Goal: Task Accomplishment & Management: Complete application form

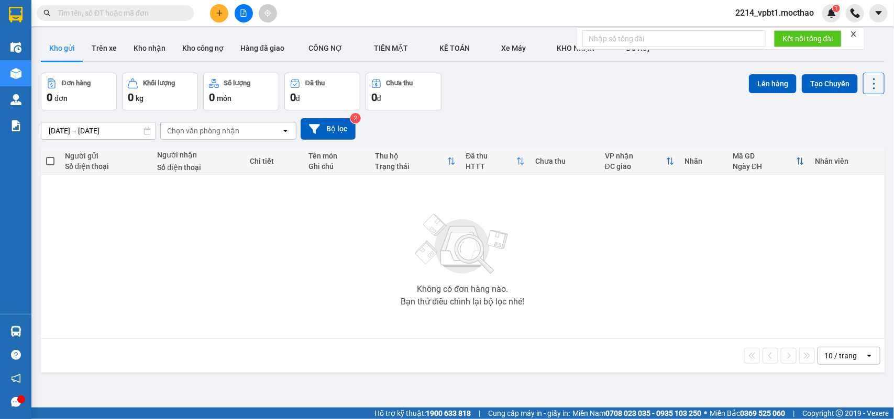
click at [239, 22] on div "Kết quả tìm kiếm ( 0 ) Bộ lọc No Data 2214_vpbt1.mocthao 1" at bounding box center [447, 13] width 894 height 26
drag, startPoint x: 246, startPoint y: 13, endPoint x: 262, endPoint y: 21, distance: 17.6
click at [246, 14] on icon "file-add" at bounding box center [244, 12] width 6 height 7
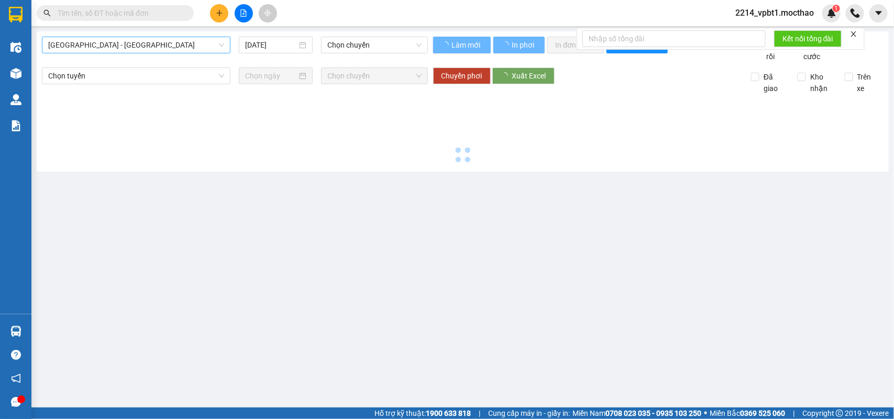
click at [174, 48] on span "[GEOGRAPHIC_DATA] - [GEOGRAPHIC_DATA]" at bounding box center [136, 45] width 176 height 16
type input "[DATE]"
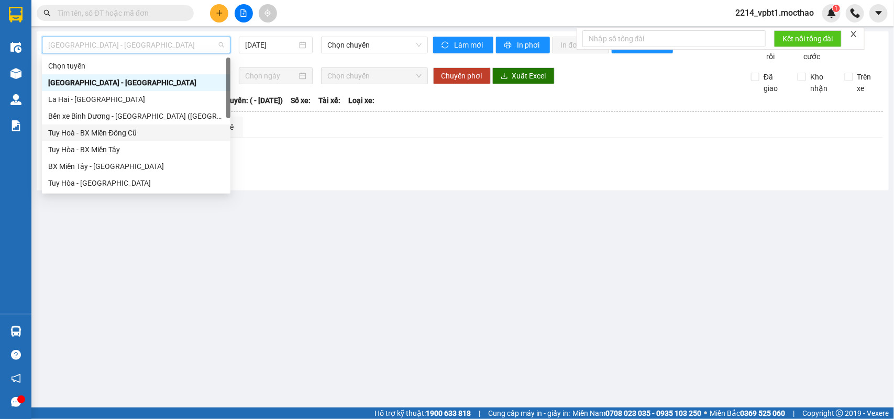
click at [87, 133] on div "Tuy Hoà - BX Miền Đông Cũ" at bounding box center [136, 133] width 176 height 12
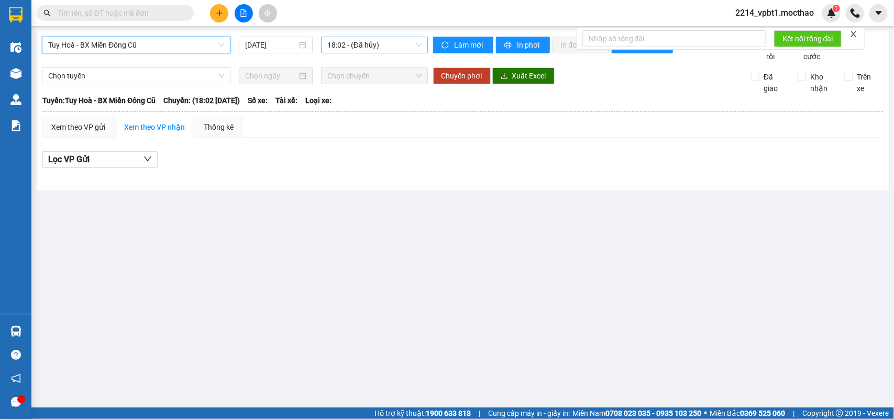
click at [366, 43] on span "18:02 - (Đã hủy)" at bounding box center [374, 45] width 94 height 16
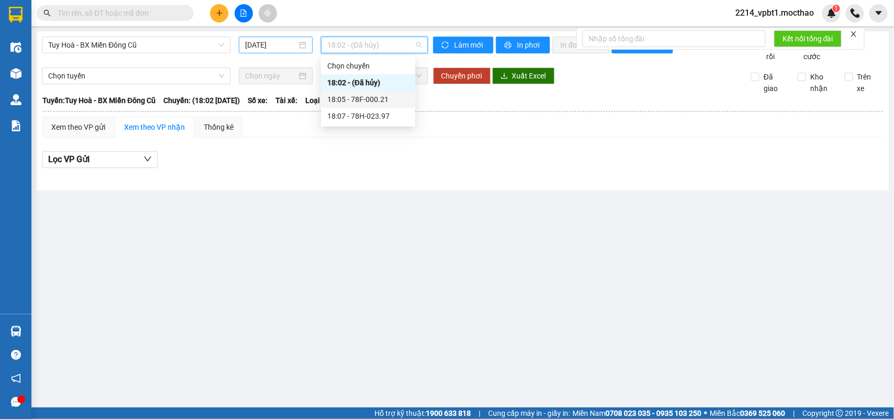
click at [273, 41] on input "[DATE]" at bounding box center [271, 45] width 52 height 12
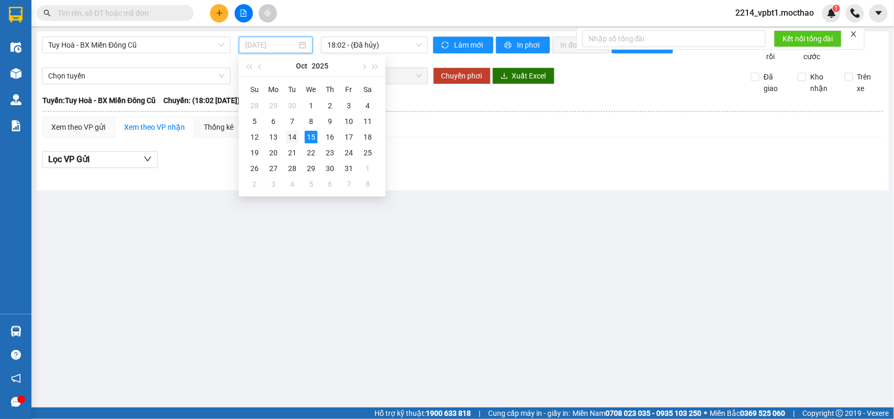
click at [295, 134] on div "14" at bounding box center [292, 137] width 13 height 13
type input "[DATE]"
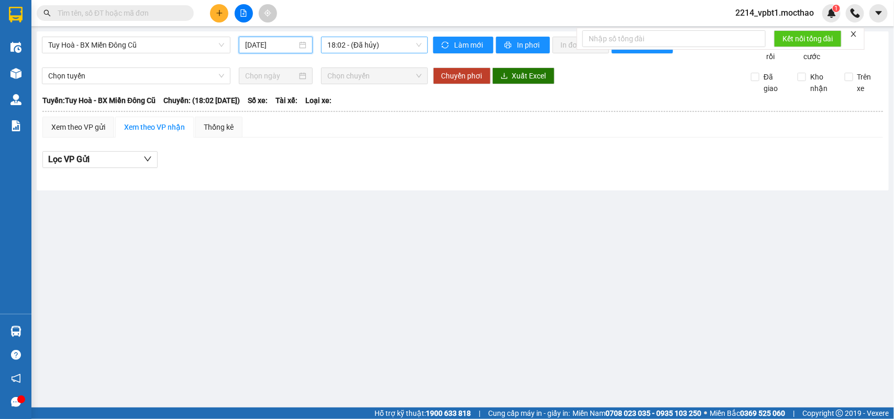
click at [369, 46] on span "18:02 - (Đã hủy)" at bounding box center [374, 45] width 94 height 16
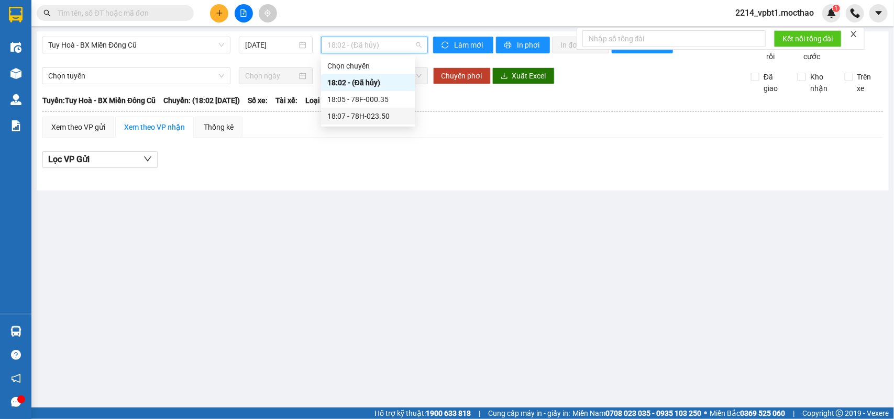
click at [383, 116] on div "18:07 - 78H-023.50" at bounding box center [368, 116] width 82 height 12
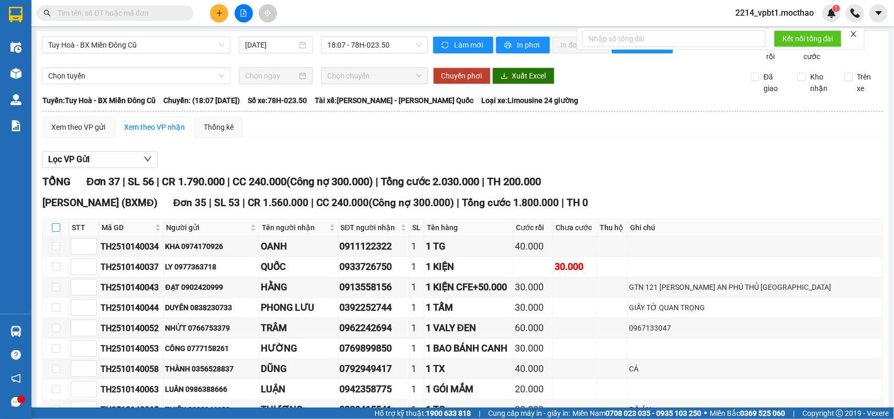
click at [58, 232] on input "checkbox" at bounding box center [56, 228] width 8 height 8
checkbox input "true"
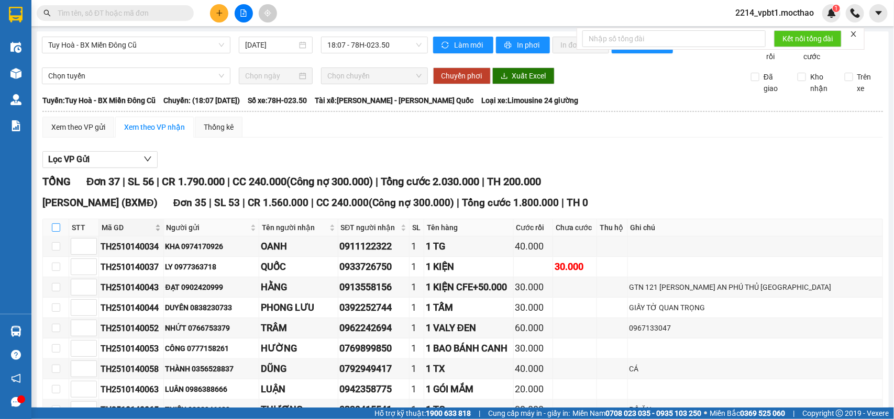
checkbox input "true"
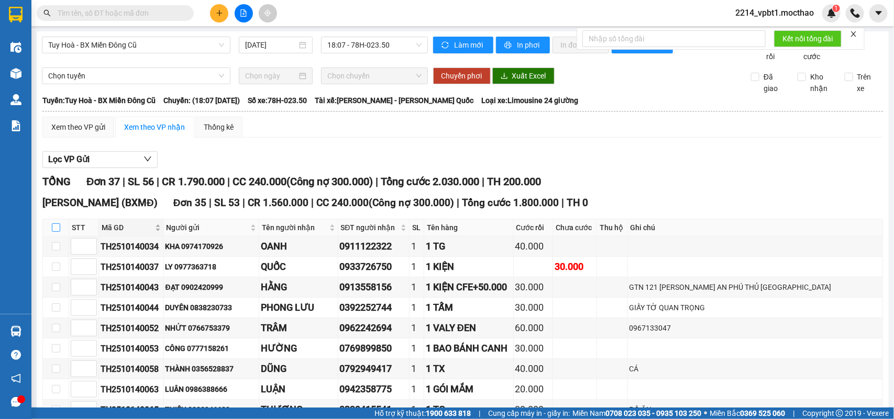
checkbox input "true"
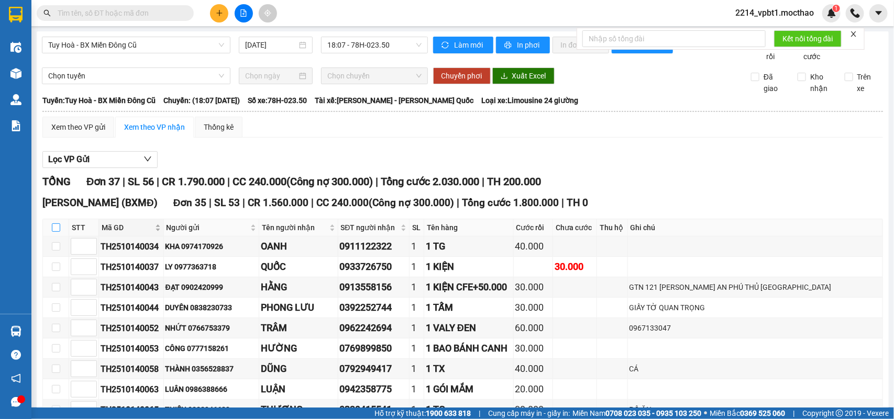
checkbox input "true"
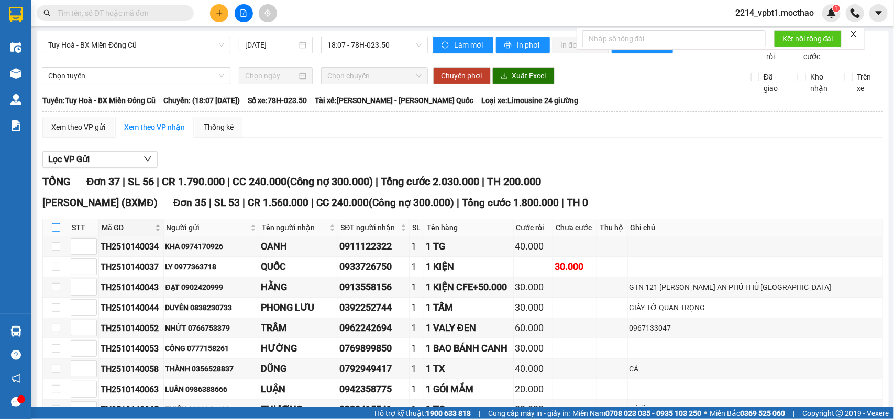
checkbox input "true"
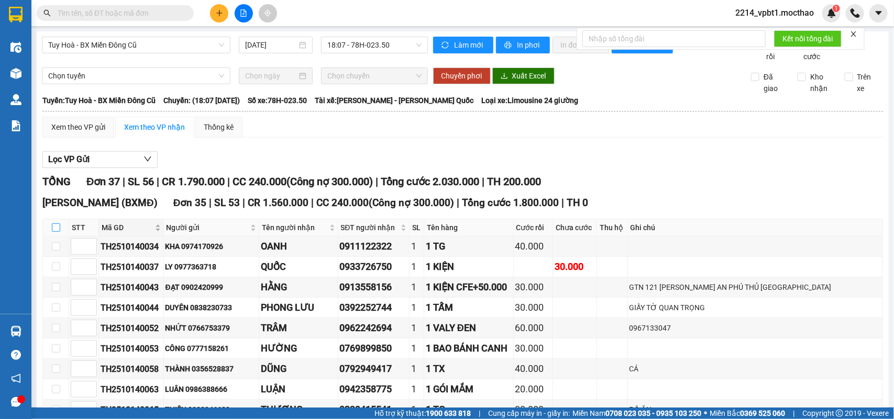
checkbox input "true"
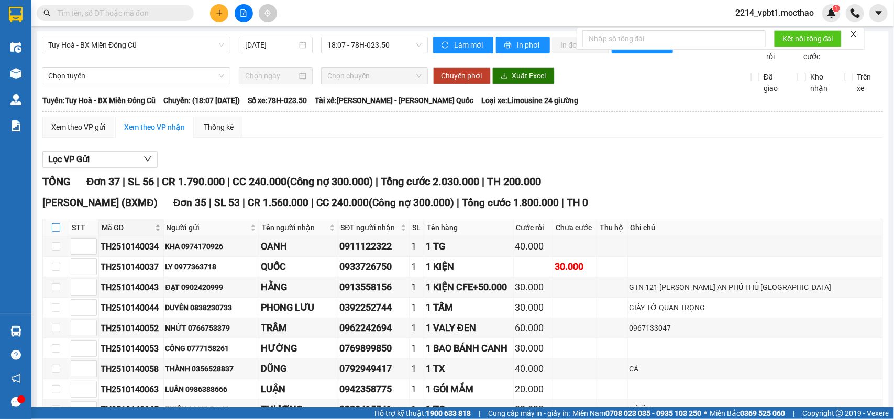
checkbox input "true"
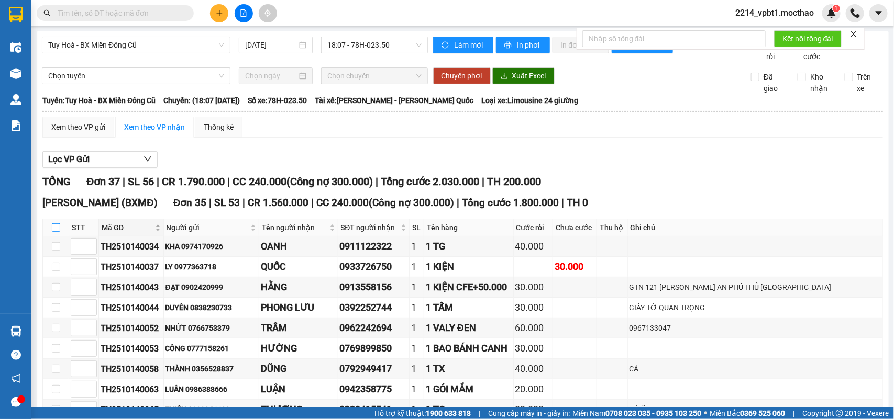
checkbox input "true"
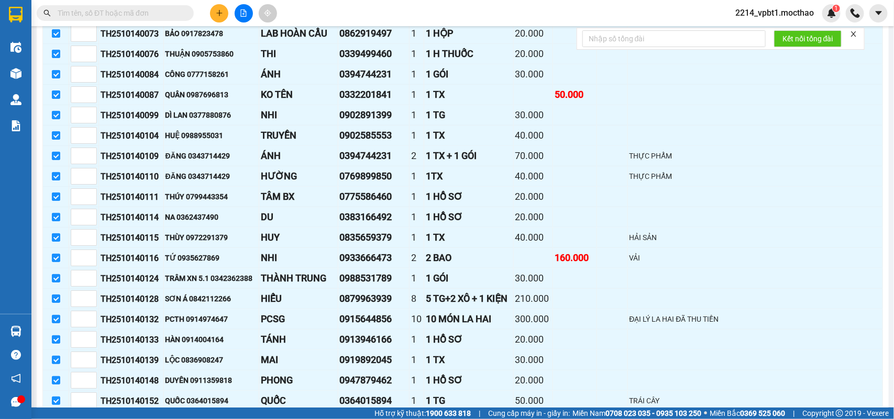
scroll to position [744, 0]
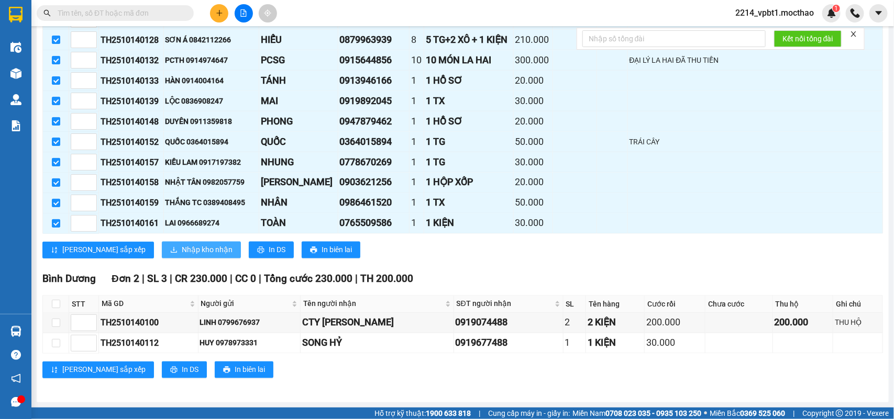
click at [182, 250] on span "Nhập kho nhận" at bounding box center [207, 250] width 51 height 12
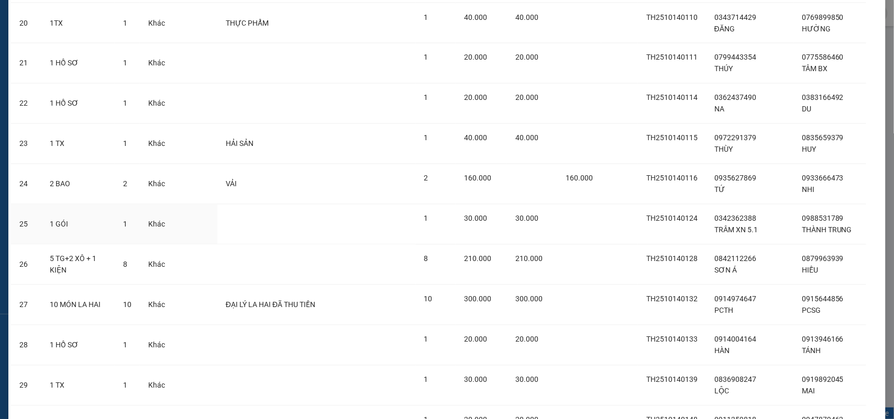
scroll to position [1183, 0]
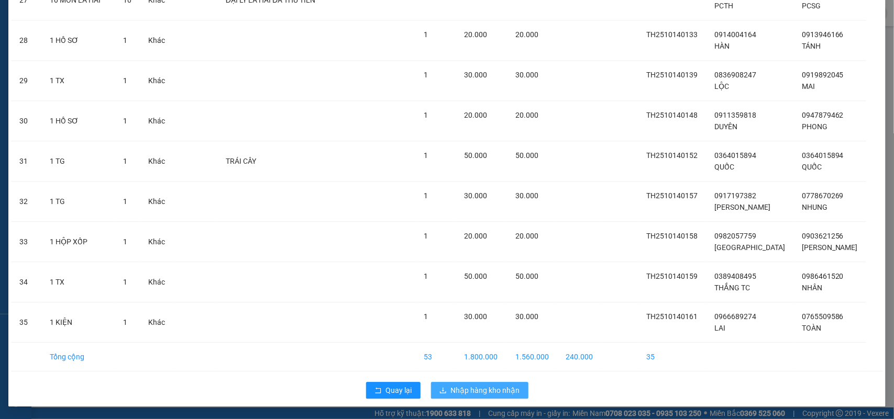
click at [477, 386] on span "Nhập hàng kho nhận" at bounding box center [485, 391] width 69 height 12
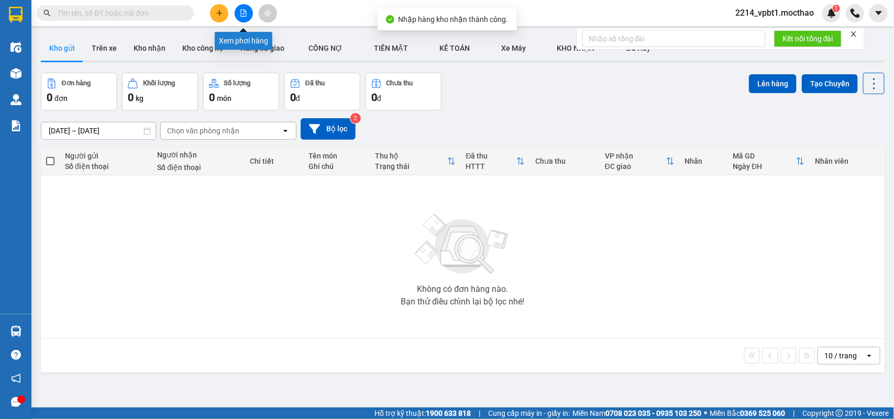
click at [244, 16] on icon "file-add" at bounding box center [243, 12] width 7 height 7
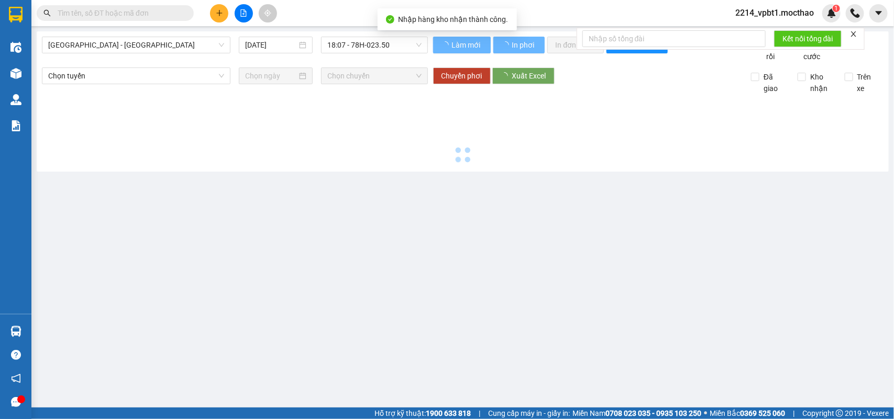
type input "[DATE]"
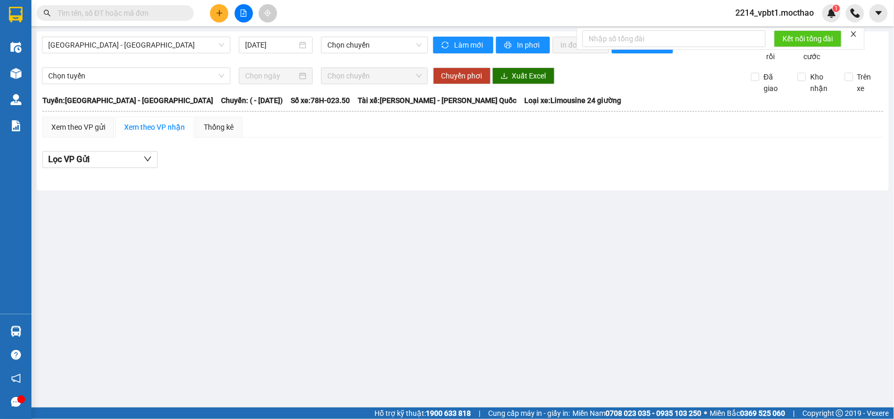
click at [183, 53] on div "[GEOGRAPHIC_DATA] - [GEOGRAPHIC_DATA]" at bounding box center [136, 45] width 188 height 17
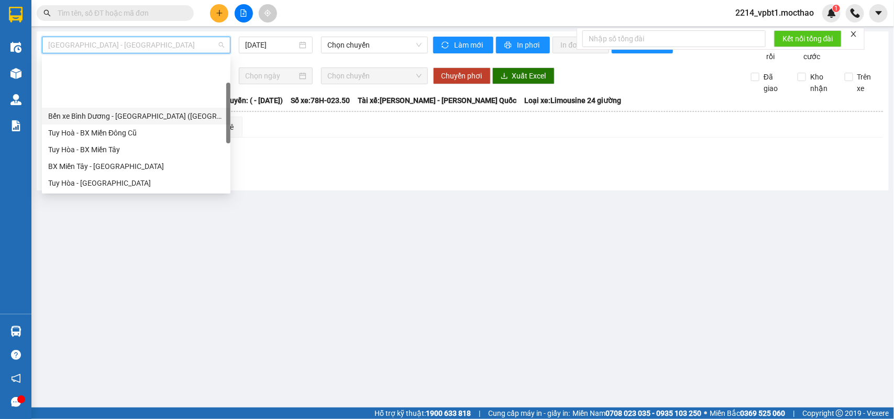
scroll to position [131, 0]
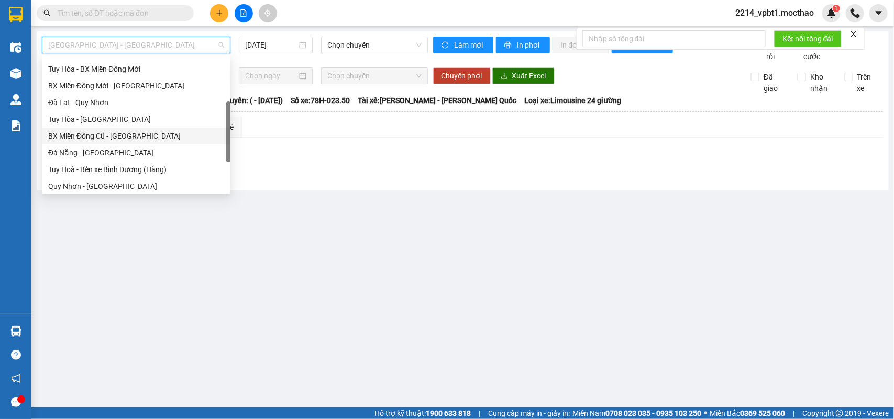
click at [124, 137] on div "BX Miền Đông Cũ - [GEOGRAPHIC_DATA]" at bounding box center [136, 136] width 176 height 12
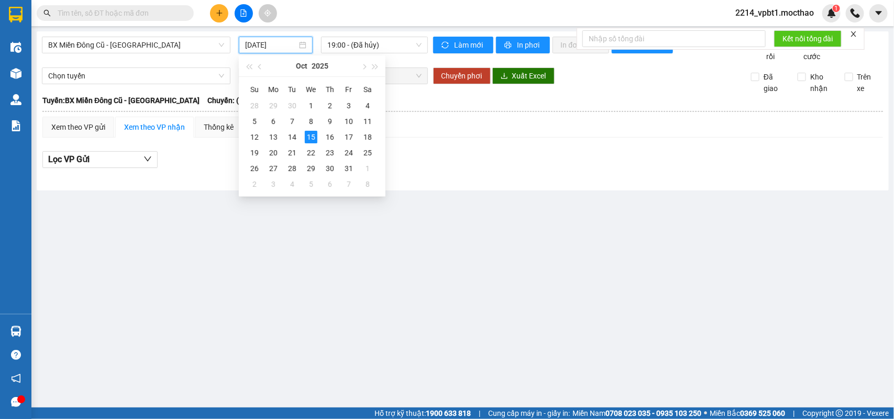
click at [263, 45] on input "[DATE]" at bounding box center [271, 45] width 52 height 12
click at [291, 140] on div "14" at bounding box center [292, 137] width 13 height 13
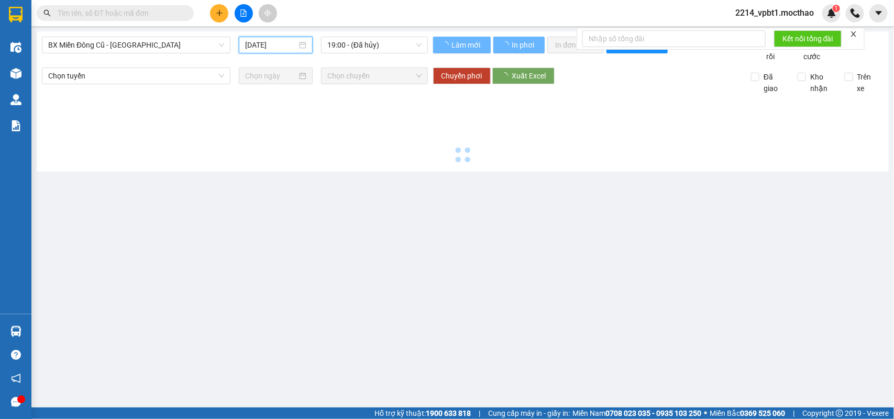
type input "[DATE]"
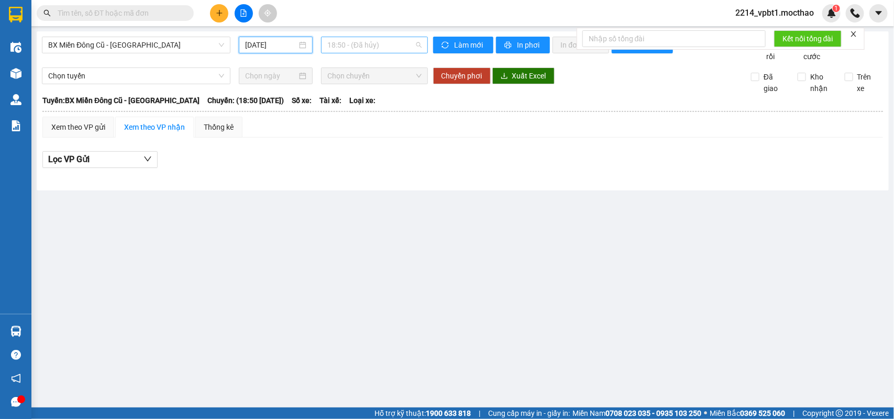
click at [365, 43] on span "18:50 - (Đã hủy)" at bounding box center [374, 45] width 94 height 16
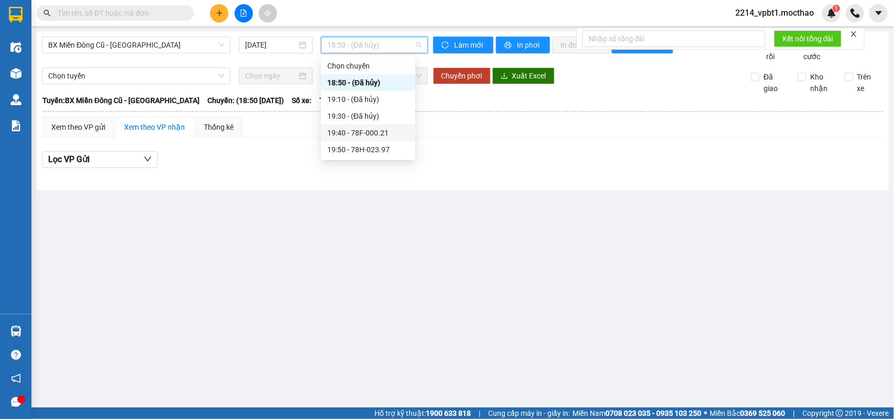
click at [369, 133] on div "19:40 - 78F-000.21" at bounding box center [368, 133] width 82 height 12
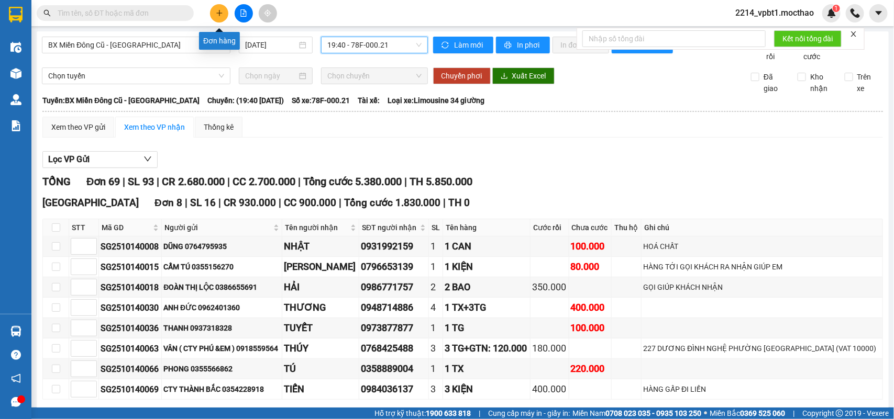
click at [216, 16] on icon "plus" at bounding box center [219, 12] width 7 height 7
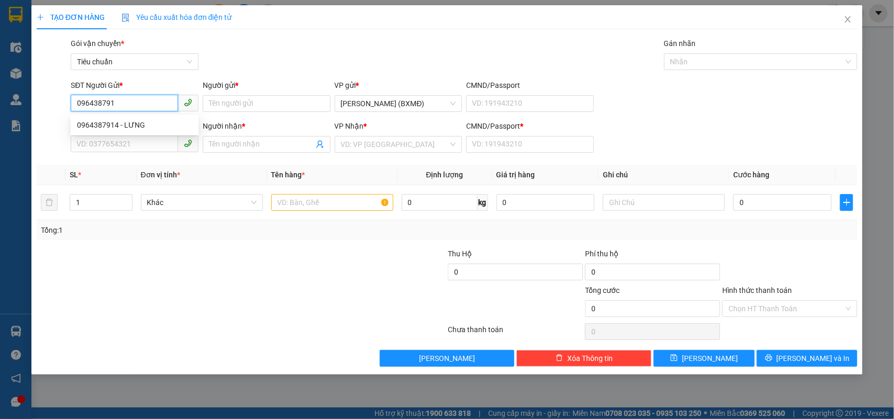
type input "0964387914"
click at [125, 119] on div "0964387914 - LƯNG" at bounding box center [134, 125] width 115 height 12
type input "LƯNG"
type input "0388940801"
type input "LANH"
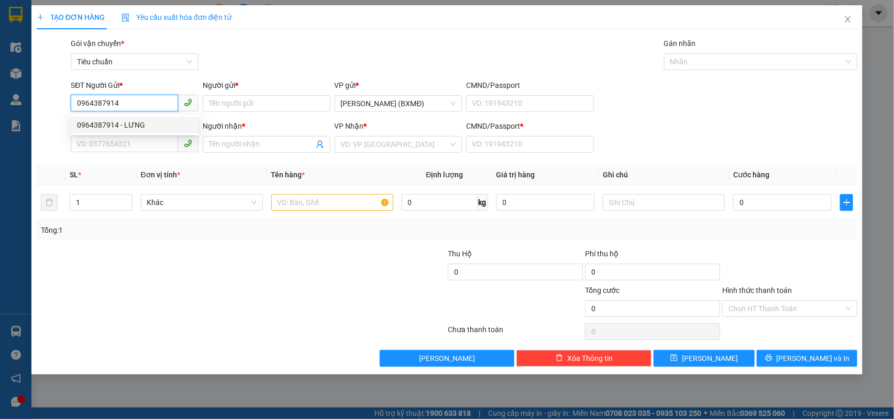
type input "1"
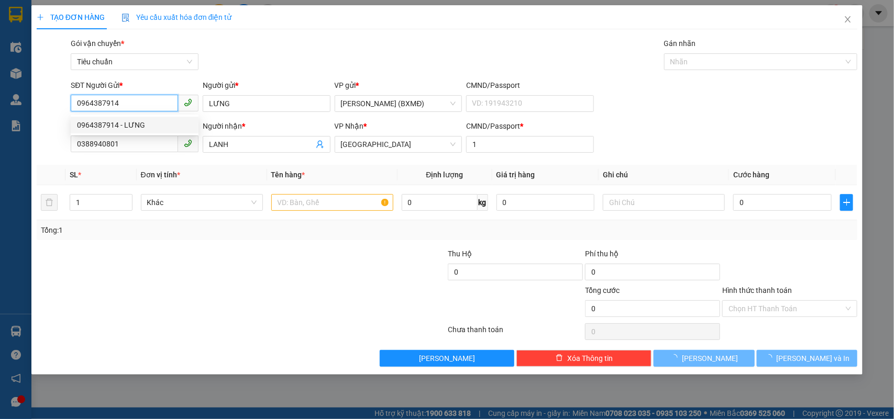
type input "30.000"
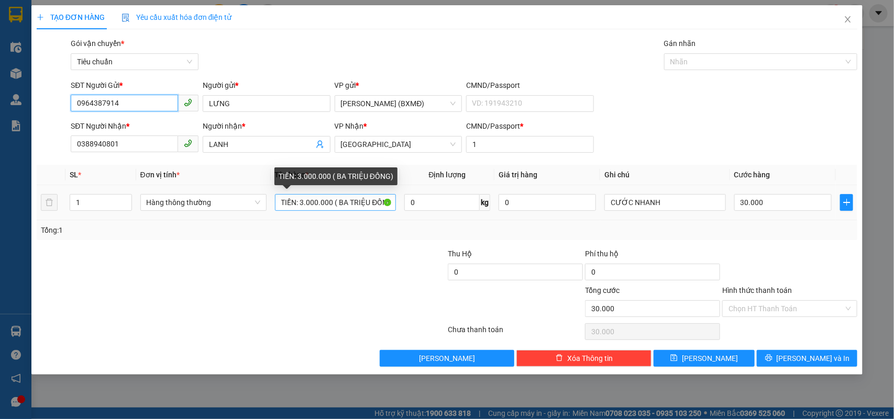
type input "0964387914"
click at [298, 205] on input "TIỀN: 3.000.000 ( BA TRIỆU ĐỒNG)" at bounding box center [335, 202] width 121 height 17
click at [301, 204] on input "TIỀN:600.000.000 ( BA TRIỆU ĐỒNG)" at bounding box center [335, 202] width 121 height 17
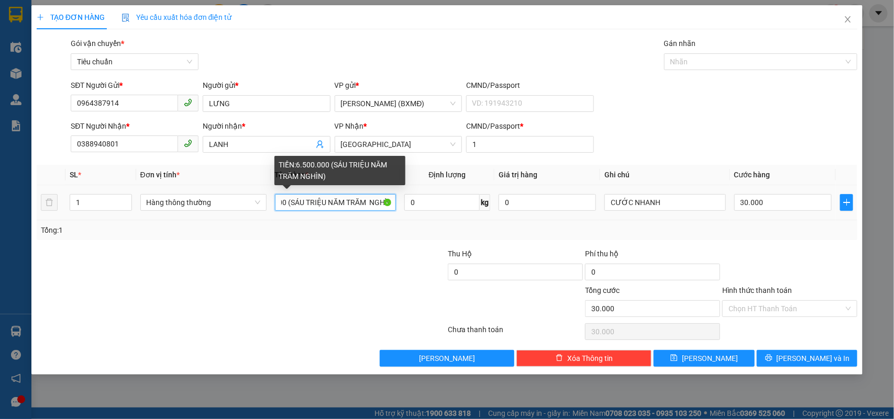
scroll to position [0, 47]
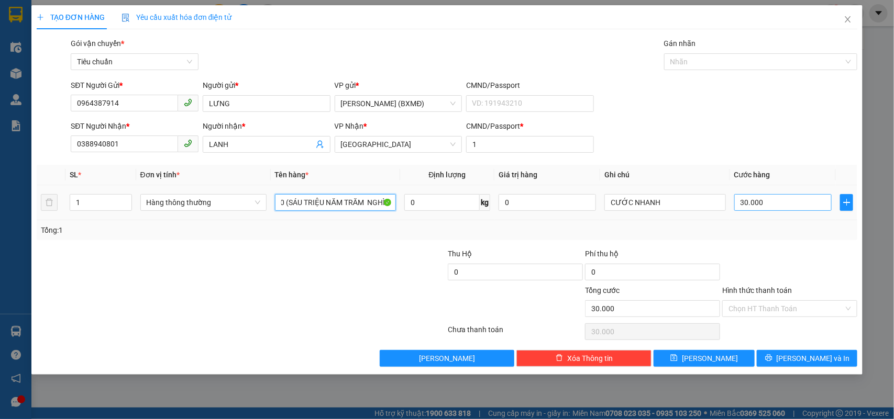
type input "TIỀN:6.500.000 (SÁU TRIỆU NĂM TRĂM NGHÌN)"
click at [784, 205] on input "30.000" at bounding box center [782, 202] width 97 height 17
type input "0"
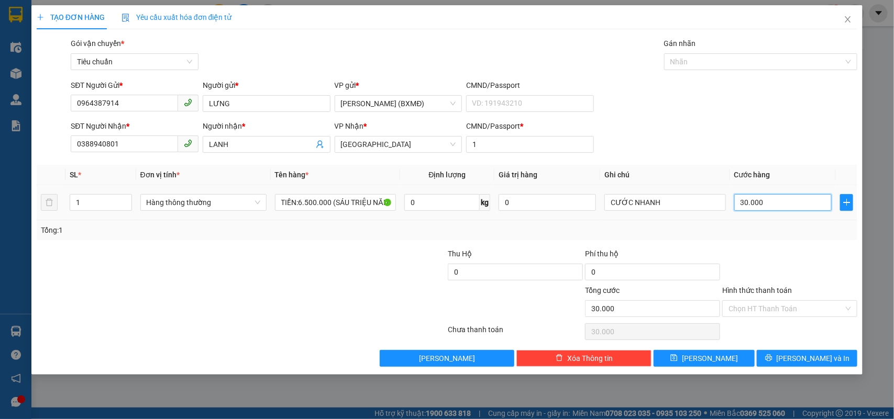
type input "0"
type input "5"
type input "005"
type input "50"
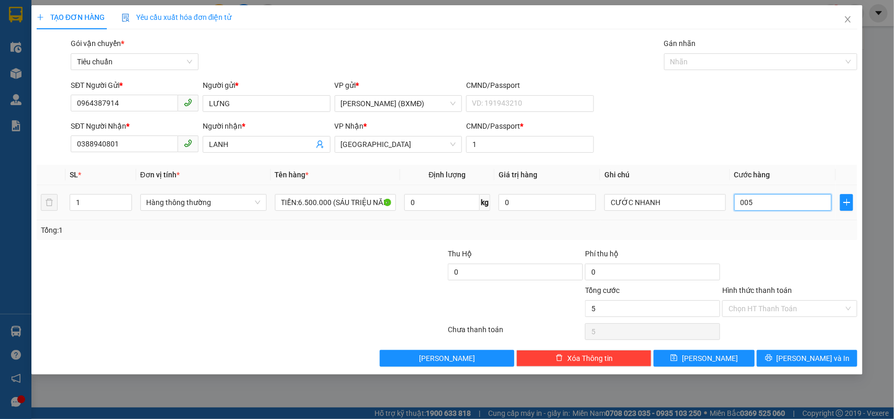
type input "50"
type input "0.050"
click at [792, 258] on div at bounding box center [789, 266] width 137 height 37
type input "50.000"
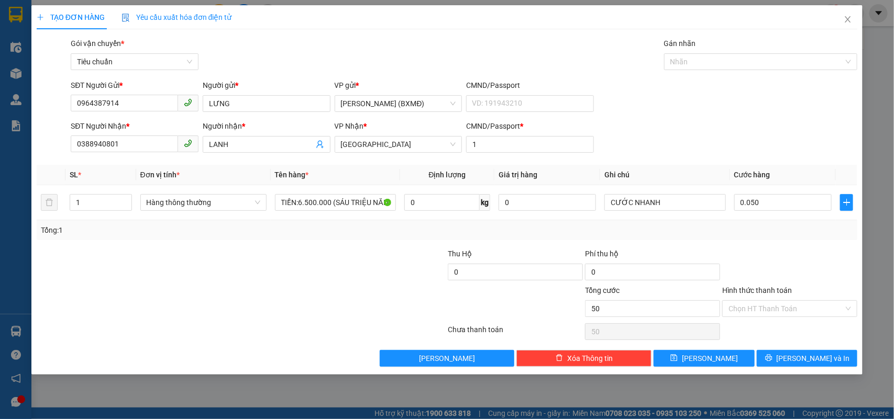
type input "50.000"
click at [786, 307] on input "Hình thức thanh toán" at bounding box center [785, 309] width 115 height 16
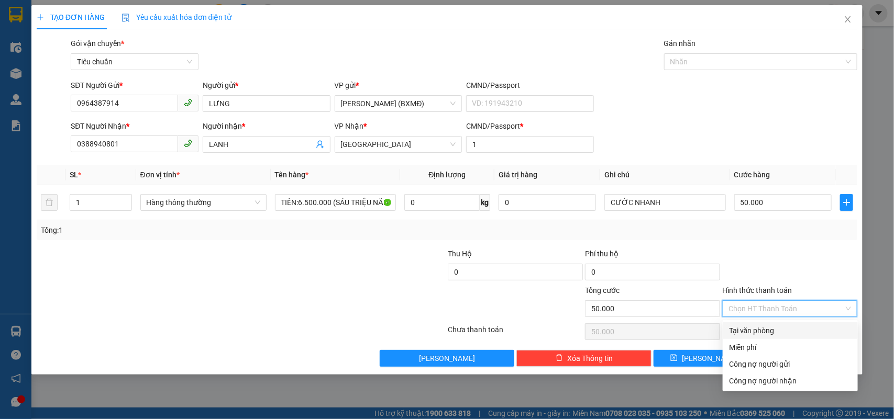
click at [776, 326] on div "Tại văn phòng" at bounding box center [790, 331] width 122 height 12
type input "0"
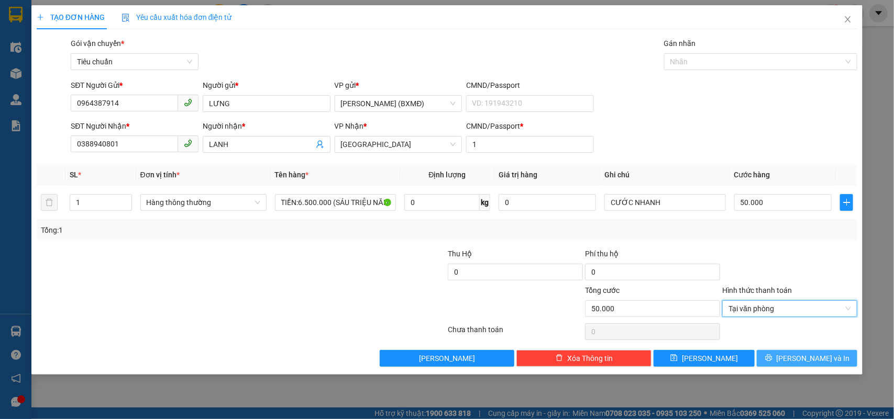
click at [796, 363] on button "[PERSON_NAME] và In" at bounding box center [806, 358] width 101 height 17
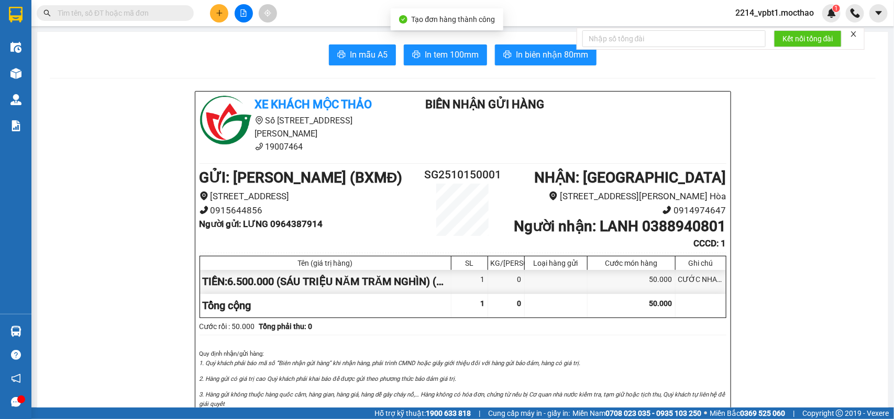
click at [852, 36] on icon "close" at bounding box center [853, 33] width 7 height 7
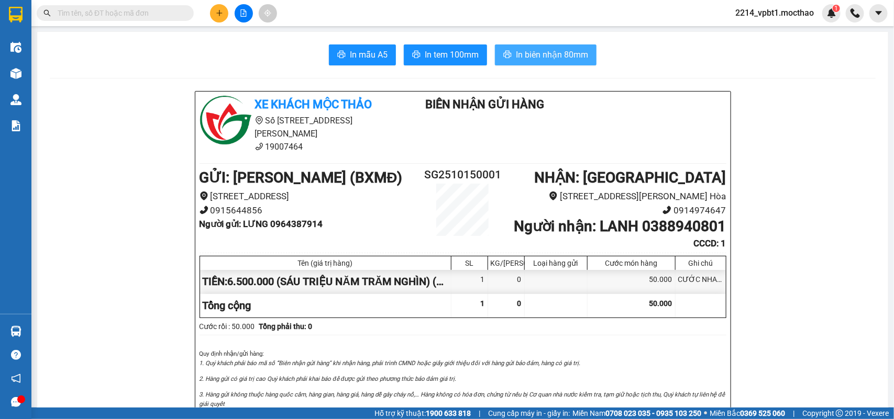
click at [543, 48] on span "In biên nhận 80mm" at bounding box center [552, 54] width 72 height 13
click at [166, 14] on input "text" at bounding box center [120, 13] width 124 height 12
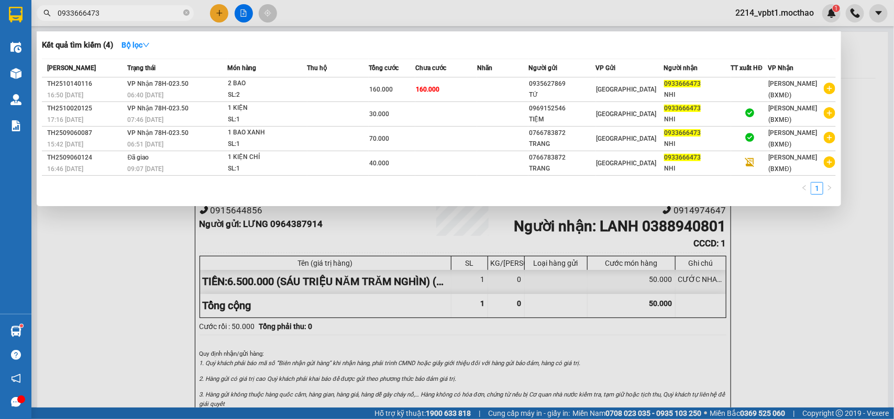
type input "0933666473"
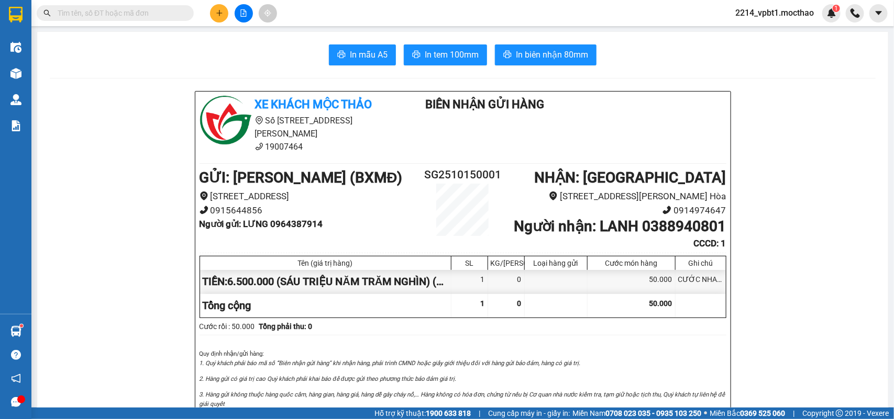
click at [101, 16] on input "text" at bounding box center [120, 13] width 124 height 12
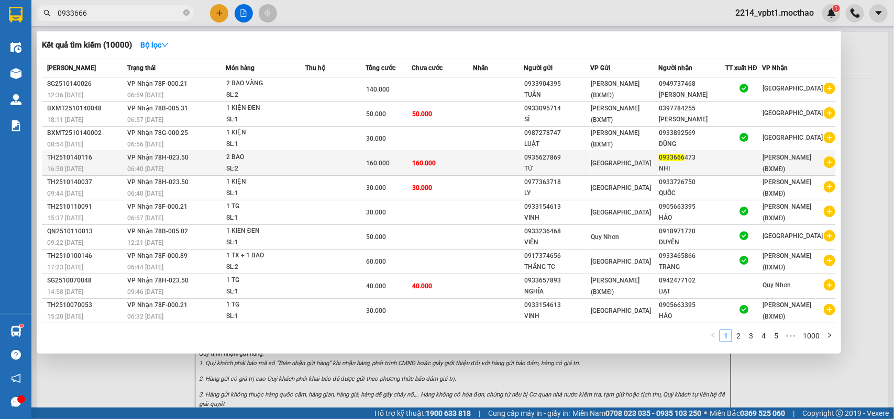
type input "0933666"
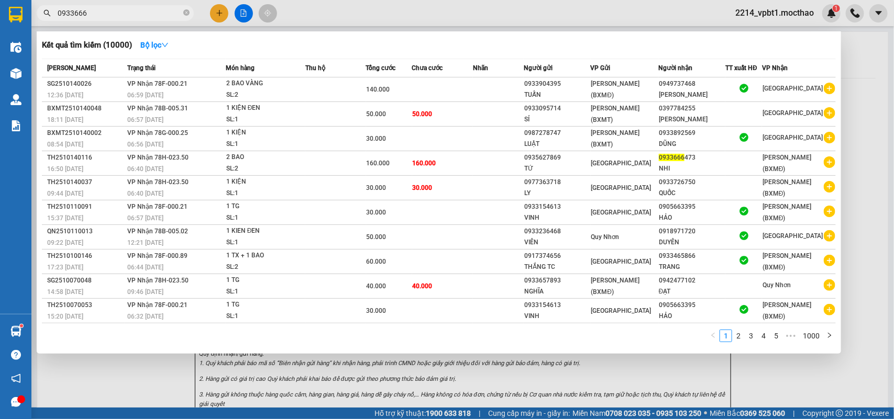
click at [262, 164] on div "SL: 2" at bounding box center [265, 169] width 79 height 12
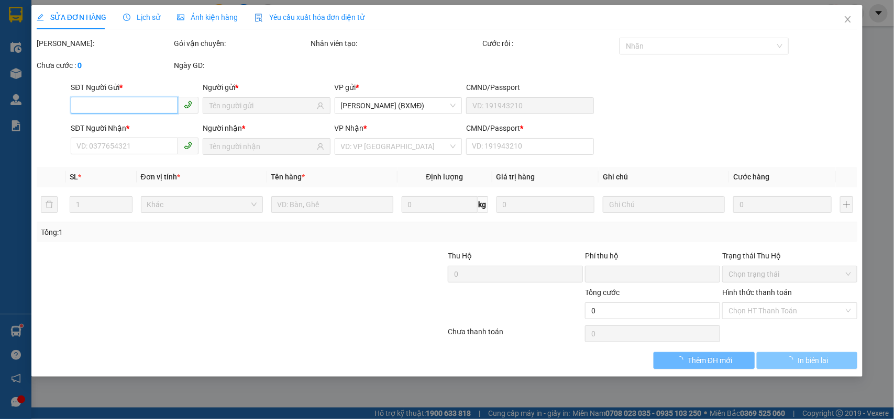
type input "0935627869"
type input "TỨ"
type input "0933666473"
type input "NHI"
type input "1"
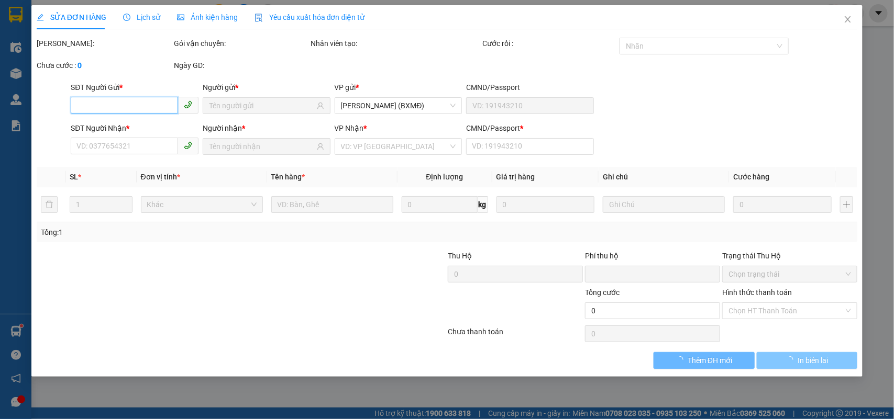
type input "0"
type input "160.000"
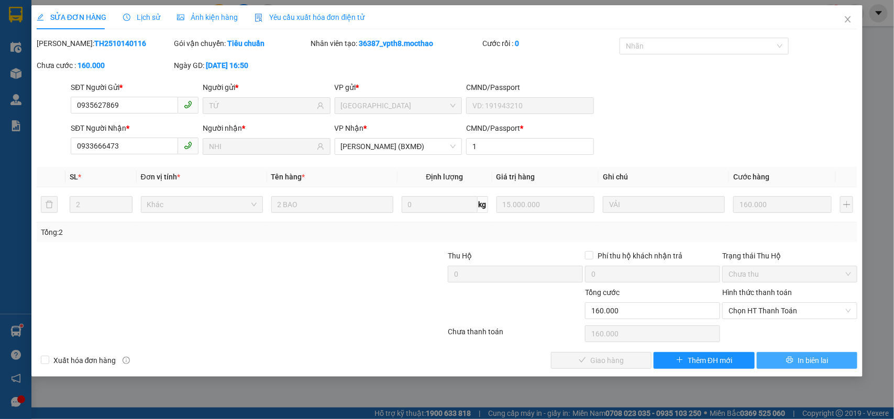
click at [804, 361] on span "In biên lai" at bounding box center [812, 361] width 30 height 12
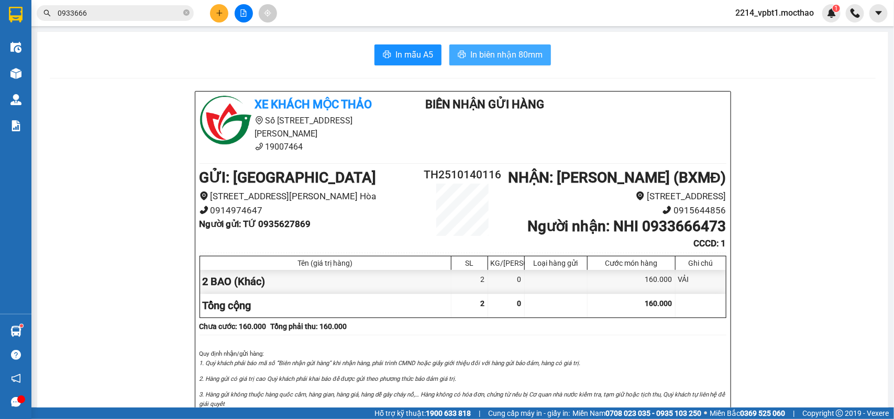
drag, startPoint x: 519, startPoint y: 55, endPoint x: 529, endPoint y: 64, distance: 12.6
click at [520, 55] on span "In biên nhận 80mm" at bounding box center [506, 54] width 72 height 13
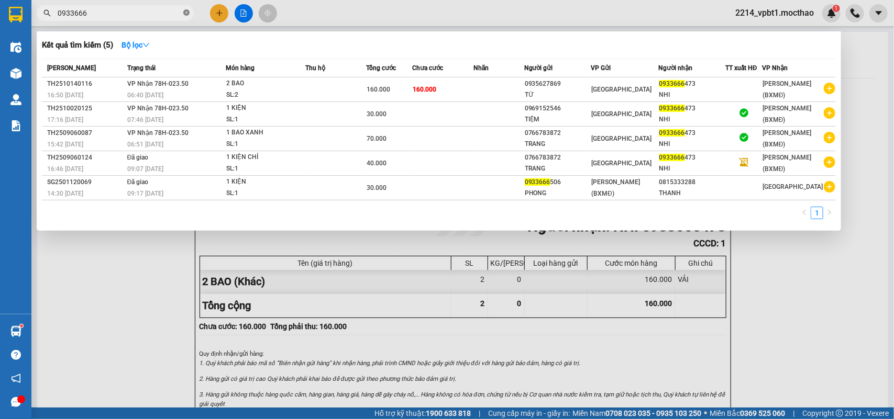
click at [184, 10] on icon "close-circle" at bounding box center [186, 12] width 6 height 6
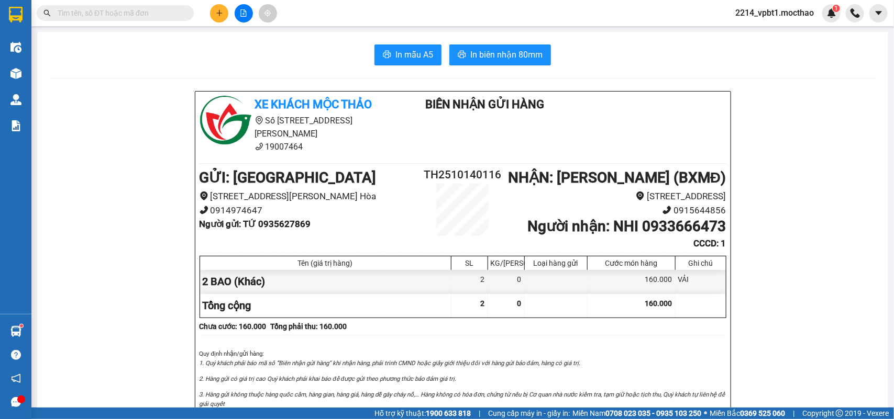
click at [163, 16] on input "text" at bounding box center [120, 13] width 124 height 12
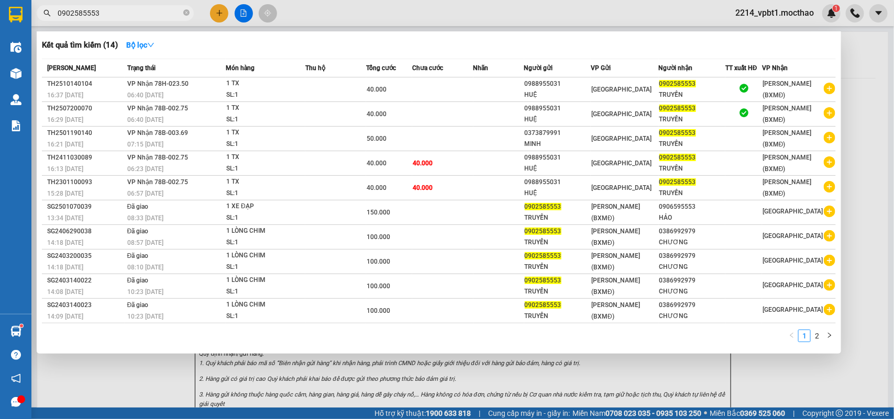
type input "0902585553"
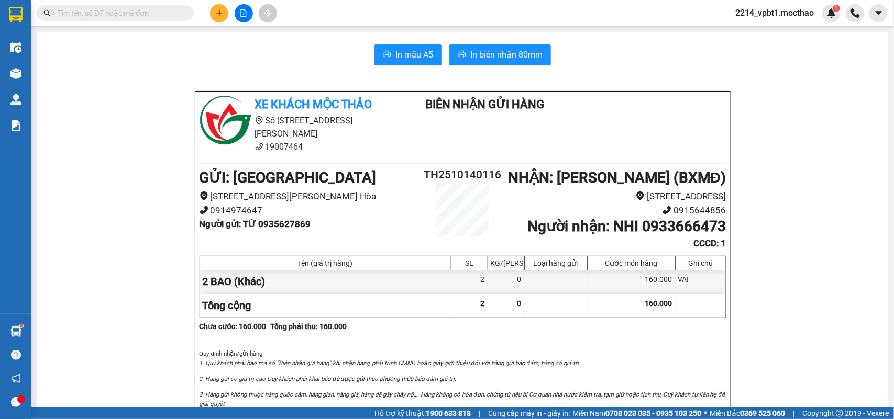
click at [175, 10] on input "text" at bounding box center [120, 13] width 124 height 12
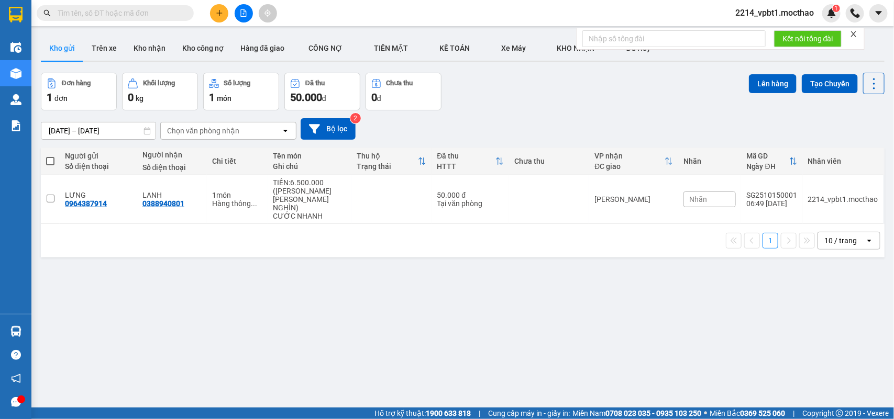
click at [120, 9] on input "text" at bounding box center [120, 13] width 124 height 12
click at [854, 34] on icon "close" at bounding box center [853, 33] width 5 height 5
click at [100, 16] on input "text" at bounding box center [120, 13] width 124 height 12
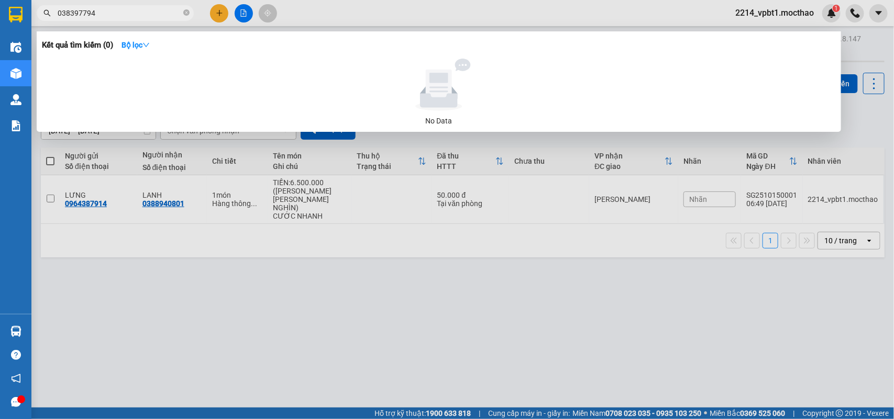
type input "0383977943"
click at [186, 17] on span at bounding box center [186, 13] width 6 height 10
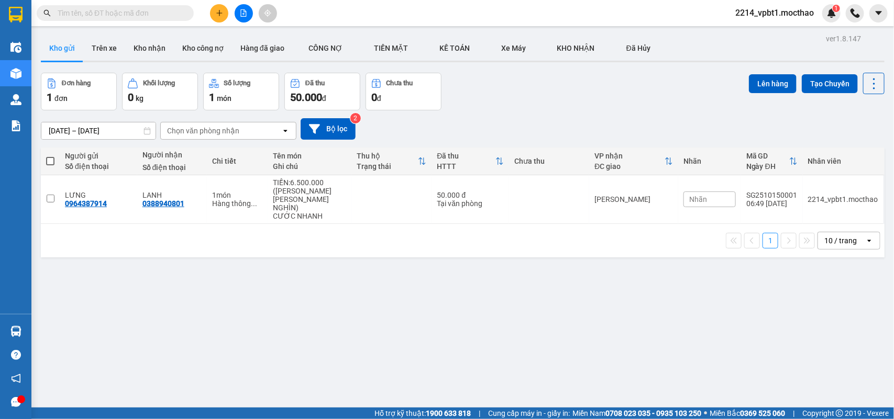
click at [138, 8] on input "text" at bounding box center [120, 13] width 124 height 12
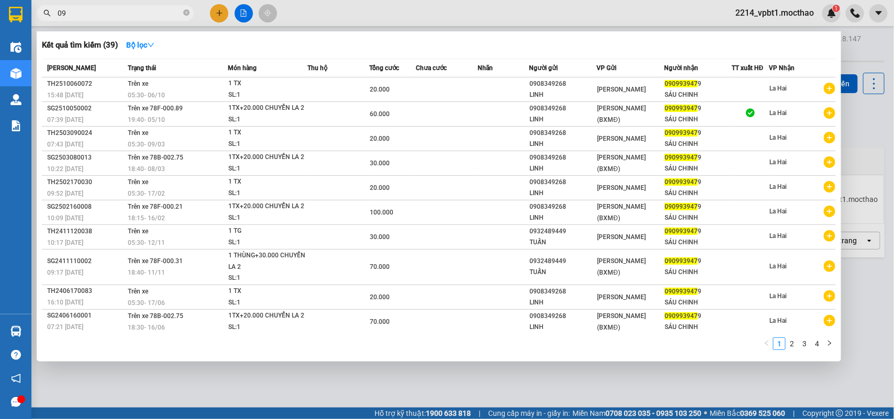
type input "0"
